Goal: Navigation & Orientation: Find specific page/section

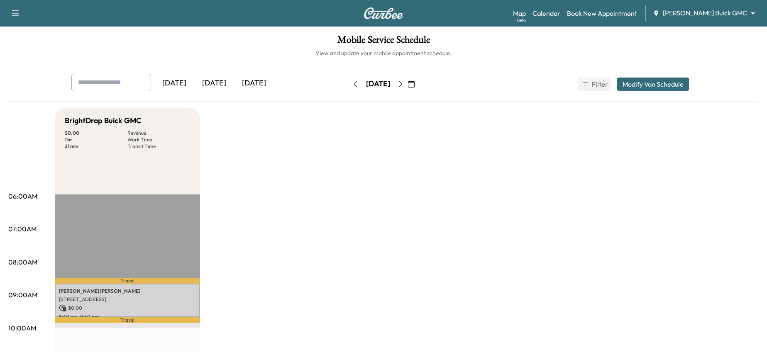
click at [414, 82] on icon "button" at bounding box center [411, 84] width 7 height 7
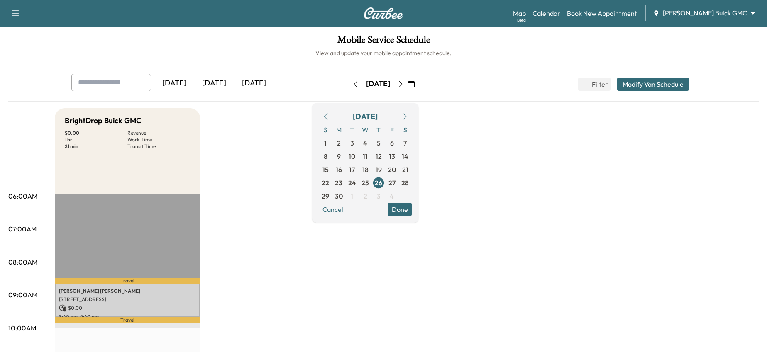
click at [414, 82] on icon "button" at bounding box center [411, 84] width 7 height 7
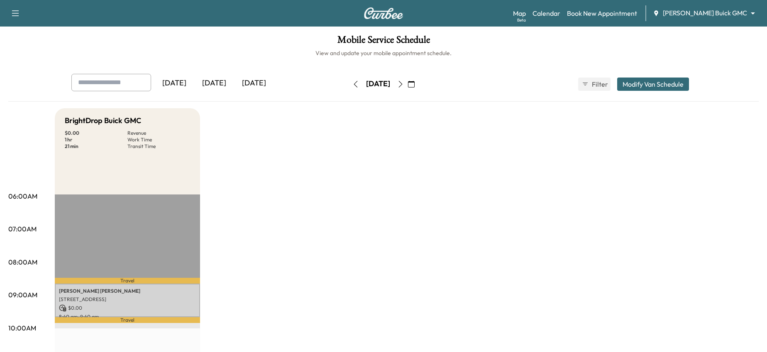
click at [219, 84] on div "[DATE]" at bounding box center [214, 83] width 40 height 19
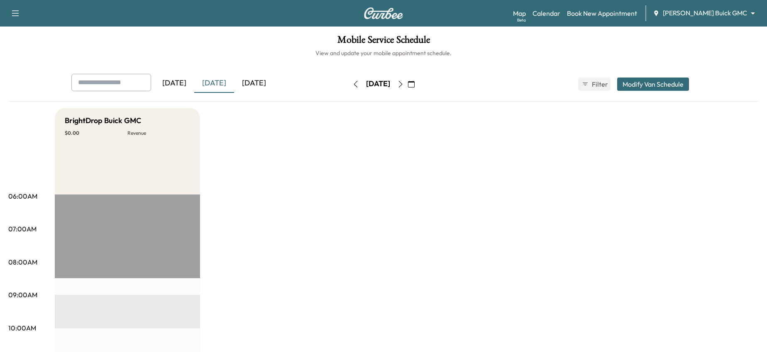
click at [726, 18] on div "[PERSON_NAME] Buick GMC ******** ​" at bounding box center [706, 13] width 107 height 10
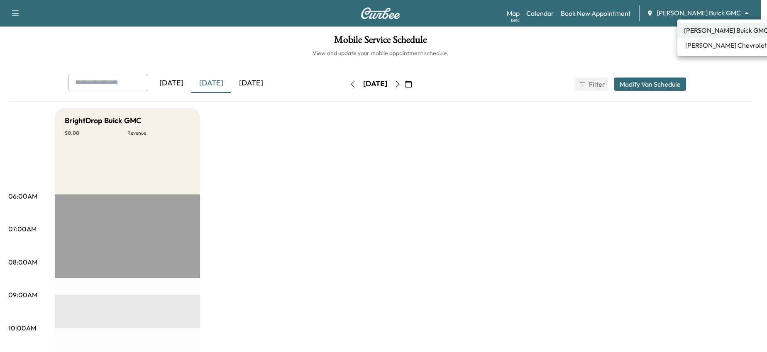
click at [731, 13] on body "Support Log Out Map Beta Calendar Book New Appointment [PERSON_NAME] Buick GMC …" at bounding box center [383, 176] width 767 height 352
click at [715, 41] on span "[PERSON_NAME] Chevrolet" at bounding box center [726, 45] width 82 height 10
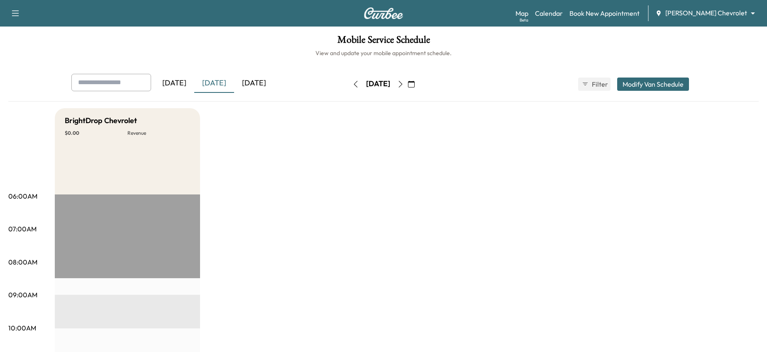
click at [404, 83] on icon "button" at bounding box center [400, 84] width 7 height 7
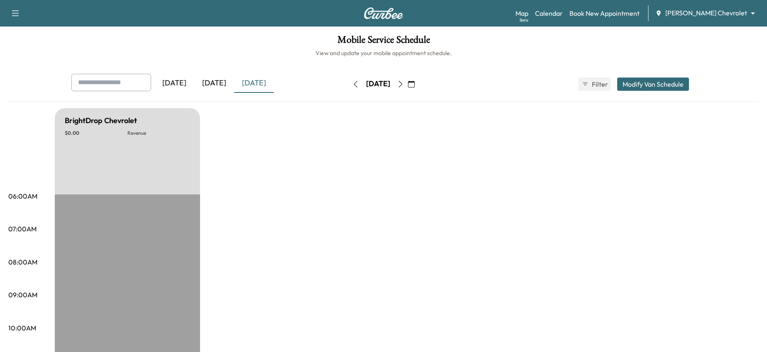
click at [404, 84] on icon "button" at bounding box center [400, 84] width 7 height 7
